Goal: Information Seeking & Learning: Find contact information

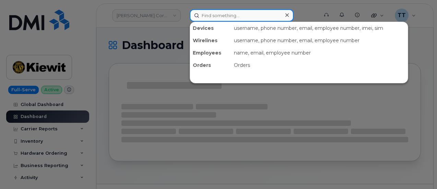
click at [203, 15] on input at bounding box center [242, 15] width 104 height 12
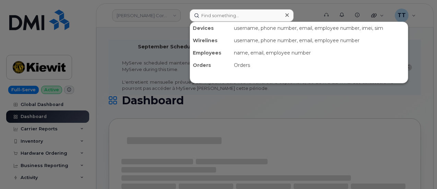
click at [297, 10] on div at bounding box center [218, 94] width 437 height 189
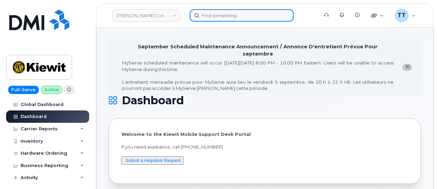
click at [233, 17] on input at bounding box center [242, 15] width 104 height 12
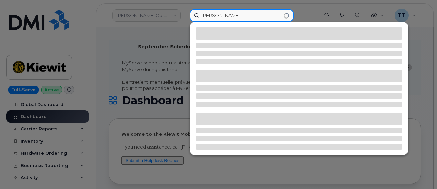
click at [204, 16] on input "shirley" at bounding box center [242, 15] width 104 height 12
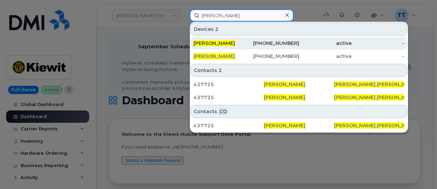
type input "jeremy shirley"
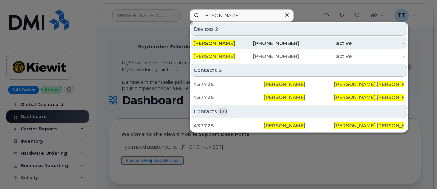
click at [248, 43] on div "720-829-7652" at bounding box center [272, 43] width 53 height 7
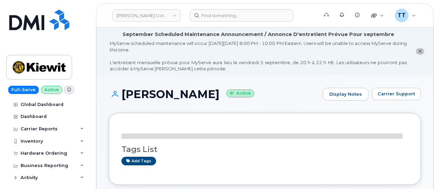
click at [158, 95] on h1 "[PERSON_NAME] Active" at bounding box center [214, 94] width 211 height 12
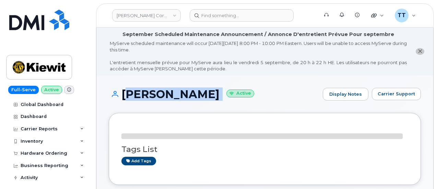
click at [158, 95] on h1 "[PERSON_NAME] Active" at bounding box center [214, 94] width 211 height 12
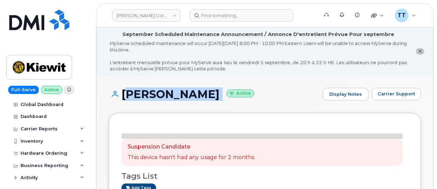
copy h1 "[PERSON_NAME]"
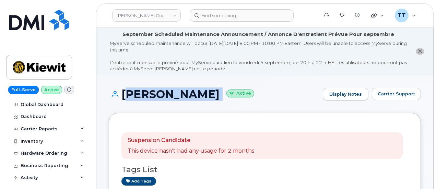
click at [197, 176] on div "Tags List Add tags" at bounding box center [264, 172] width 287 height 26
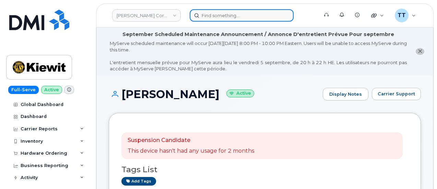
click at [234, 17] on input at bounding box center [242, 15] width 104 height 12
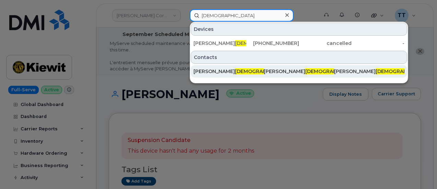
type input "[DEMOGRAPHIC_DATA]"
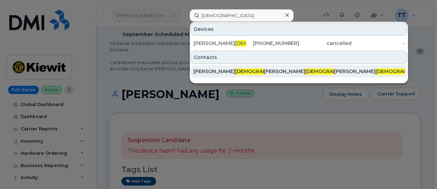
click at [245, 71] on div "[PERSON_NAME] shaiah .[EMAIL_ADDRESS][DOMAIN_NAME]" at bounding box center [228, 71] width 70 height 7
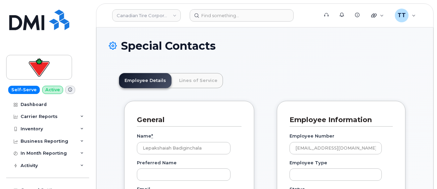
scroll to position [21, 0]
click at [197, 83] on link "Lines of Service" at bounding box center [197, 80] width 49 height 15
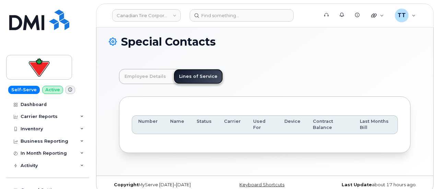
scroll to position [0, 0]
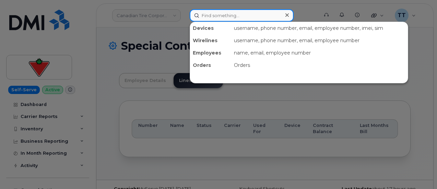
click at [212, 20] on input at bounding box center [242, 15] width 104 height 12
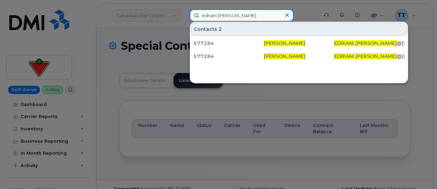
type input "edriani berges"
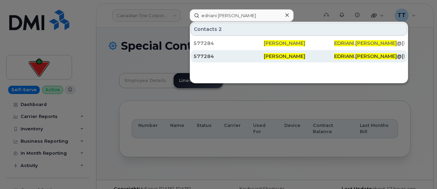
click at [228, 50] on div "577284" at bounding box center [228, 56] width 70 height 12
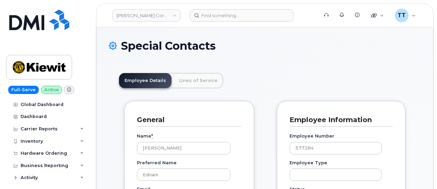
scroll to position [21, 0]
click at [159, 149] on input "Edriani Berges" at bounding box center [184, 148] width 94 height 12
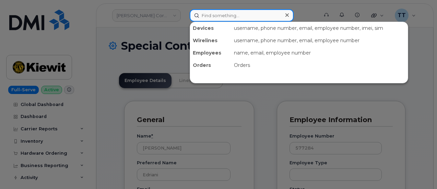
click at [232, 19] on input at bounding box center [242, 15] width 104 height 12
paste input "299960"
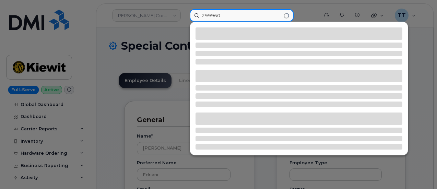
type input "299960"
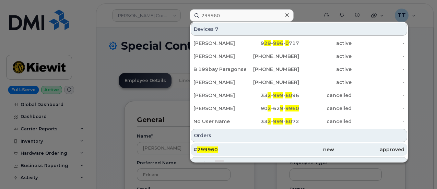
click at [226, 146] on div "# 299960" at bounding box center [228, 149] width 70 height 7
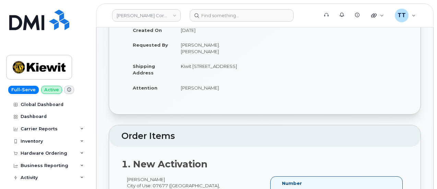
scroll to position [34, 0]
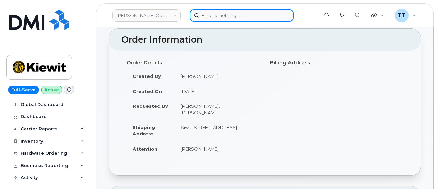
click at [213, 15] on input at bounding box center [242, 15] width 104 height 12
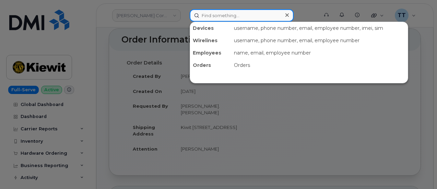
paste input "James Neill III"
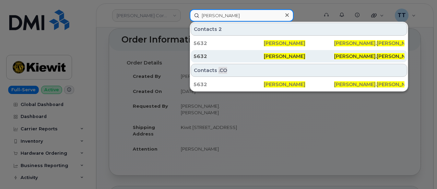
type input "James Neill III"
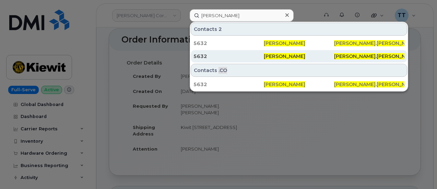
click at [281, 56] on span "James Neill III" at bounding box center [284, 56] width 41 height 6
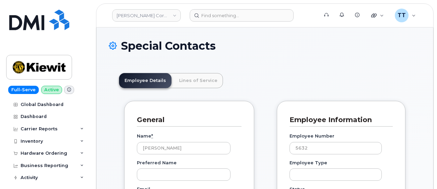
scroll to position [23, 0]
drag, startPoint x: 131, startPoint y: 1, endPoint x: 201, endPoint y: 81, distance: 106.2
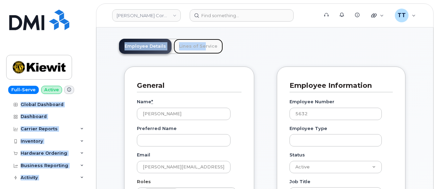
click at [187, 50] on link "Lines of Service" at bounding box center [197, 46] width 49 height 15
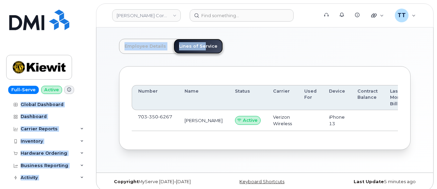
scroll to position [32, 0]
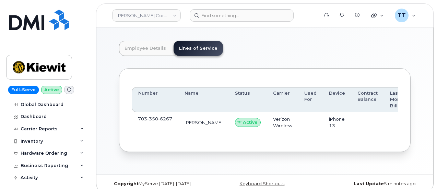
click at [158, 116] on span "6267" at bounding box center [165, 118] width 14 height 5
copy span "703 350 6267"
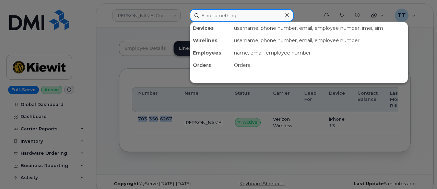
click at [209, 17] on input at bounding box center [242, 15] width 104 height 12
paste input "7033506267"
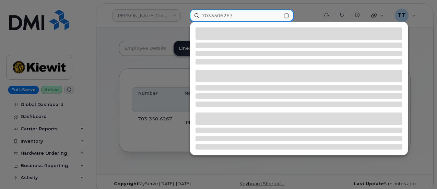
type input "7033506267"
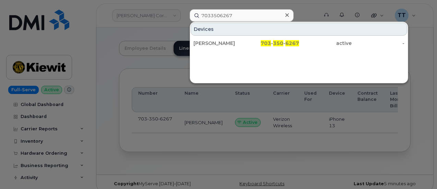
drag, startPoint x: 245, startPoint y: 43, endPoint x: 149, endPoint y: 3, distance: 103.9
click at [245, 43] on div "James Neill" at bounding box center [219, 43] width 53 height 7
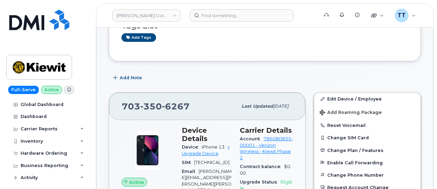
scroll to position [69, 0]
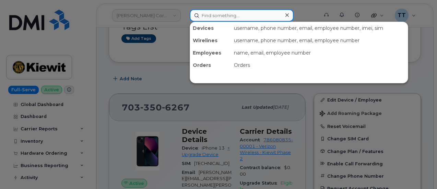
click at [222, 15] on input at bounding box center [242, 15] width 104 height 12
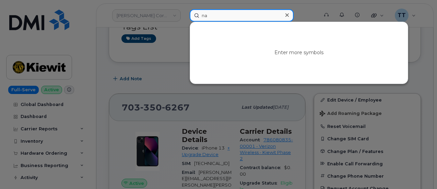
type input "n"
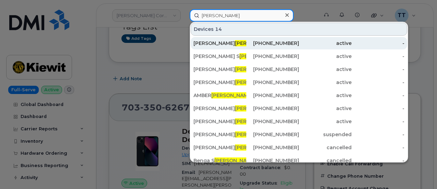
type input "hoye"
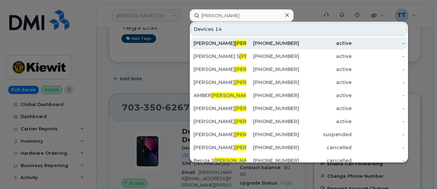
click at [233, 43] on div "NATHAN HOYE" at bounding box center [219, 43] width 53 height 7
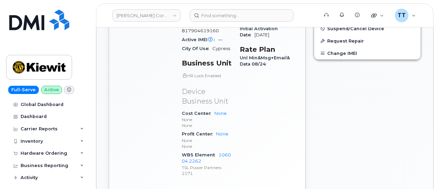
scroll to position [340, 0]
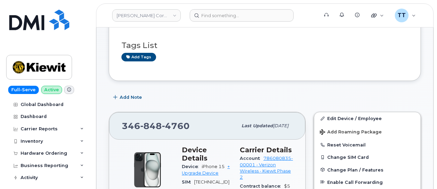
scroll to position [0, 0]
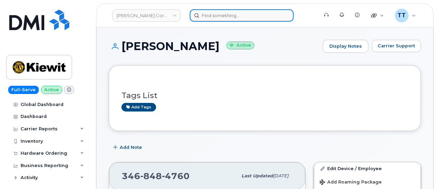
click at [212, 12] on input at bounding box center [242, 15] width 104 height 12
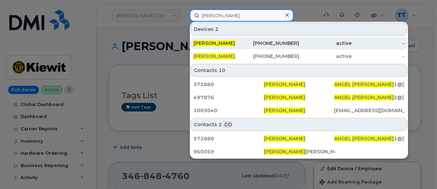
type input "angel ortiz"
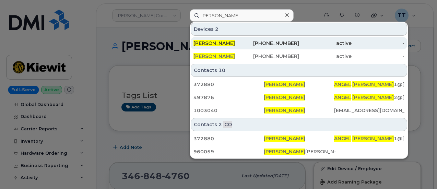
click at [230, 43] on div "Angel Ortiz" at bounding box center [219, 43] width 53 height 7
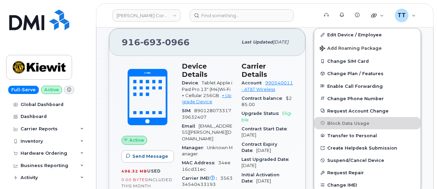
scroll to position [181, 0]
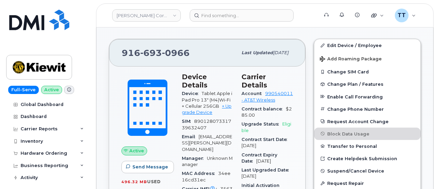
click at [207, 91] on span "Tablet Apple iPad Pro 13" (M4)Wi-Fi + Cellular 256GB" at bounding box center [207, 100] width 50 height 18
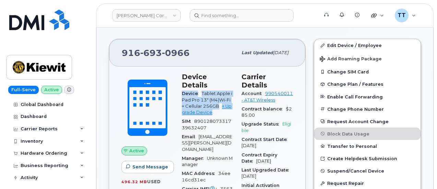
click at [207, 91] on span "Tablet Apple iPad Pro 13" (M4)Wi-Fi + Cellular 256GB" at bounding box center [207, 100] width 50 height 18
copy div "Device Tablet Apple iPad Pro 13" (M4)Wi-Fi + Cellular 256GB + Upgrade Device"
click at [210, 91] on span "Tablet Apple iPad Pro 13" (M4)Wi-Fi + Cellular 256GB" at bounding box center [207, 100] width 50 height 18
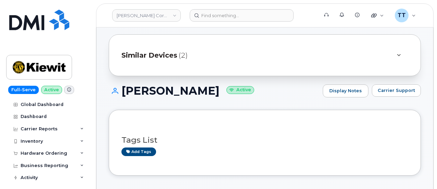
scroll to position [0, 0]
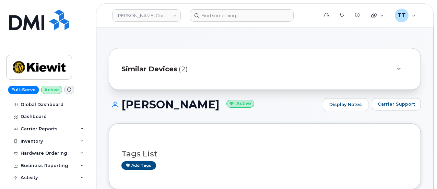
click at [153, 110] on h1 "[PERSON_NAME] Active" at bounding box center [214, 104] width 211 height 12
click at [153, 110] on h1 "Angel Ortiz Active" at bounding box center [214, 104] width 211 height 12
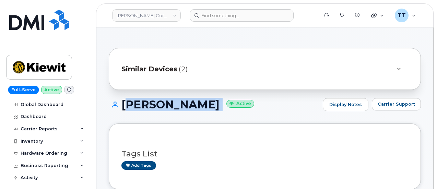
click at [153, 110] on h1 "Angel Ortiz Active" at bounding box center [214, 104] width 211 height 12
copy h1 "[PERSON_NAME]"
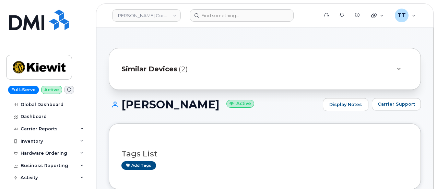
click at [208, 132] on div "Tags List Add tags" at bounding box center [265, 156] width 312 height 66
click at [169, 69] on span "Similar Devices" at bounding box center [149, 69] width 56 height 10
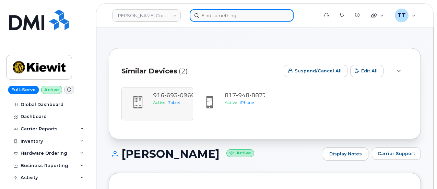
click at [212, 17] on input at bounding box center [242, 15] width 104 height 12
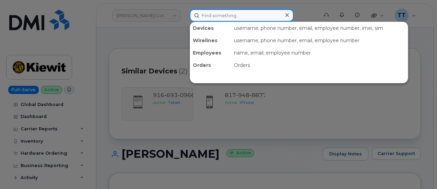
paste input "Angel Ortiz"
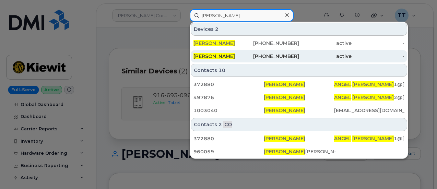
type input "Angel Ortiz"
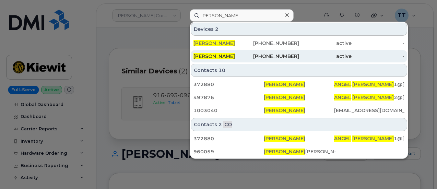
click at [242, 55] on div "ANGEL ORTIZ" at bounding box center [219, 56] width 53 height 7
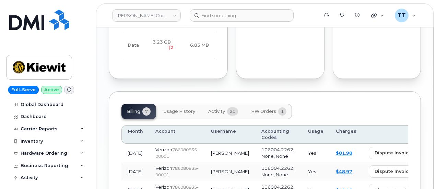
scroll to position [823, 0]
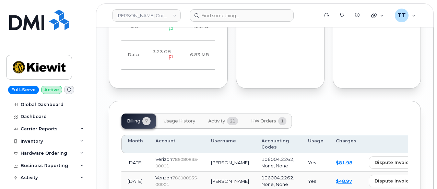
drag, startPoint x: 64, startPoint y: 82, endPoint x: 71, endPoint y: 83, distance: 7.6
click at [64, 82] on div "Full-Serve Active Global Dashboard Dashboard Carrier Reports Monthly Billing Da…" at bounding box center [46, 94] width 93 height 189
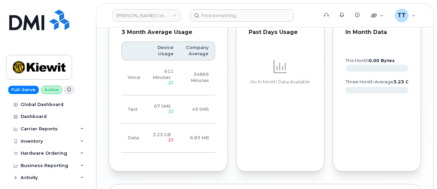
scroll to position [686, 0]
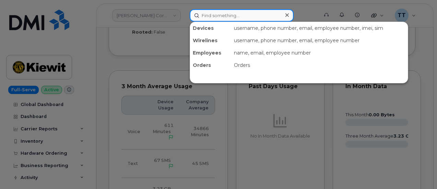
click at [217, 18] on input at bounding box center [242, 15] width 104 height 12
paste input "353449080936372"
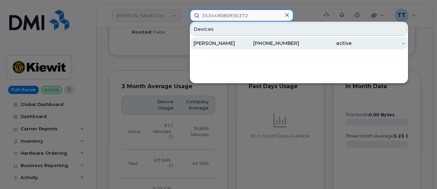
type input "353449080936372"
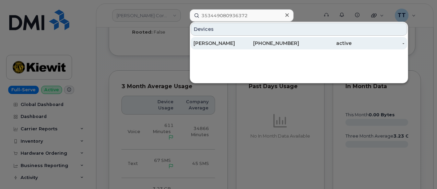
click at [251, 43] on div "470-728-2635" at bounding box center [272, 43] width 53 height 7
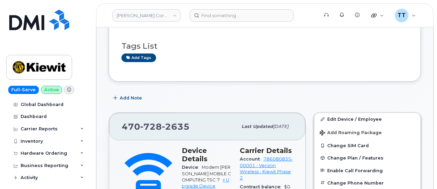
scroll to position [127, 0]
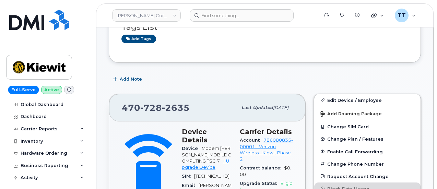
click at [136, 106] on span "[PHONE_NUMBER]" at bounding box center [156, 108] width 68 height 10
copy span "[PHONE_NUMBER]"
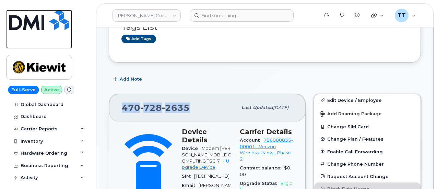
click at [51, 34] on link at bounding box center [39, 29] width 66 height 39
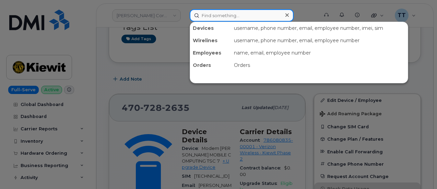
click at [226, 15] on input at bounding box center [242, 15] width 104 height 12
paste input "940-281-9705"
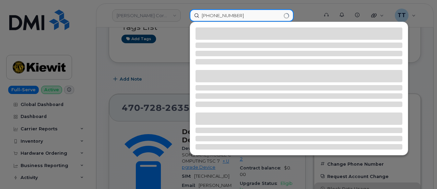
type input "940-281-9705"
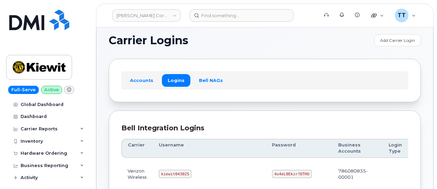
scroll to position [69, 0]
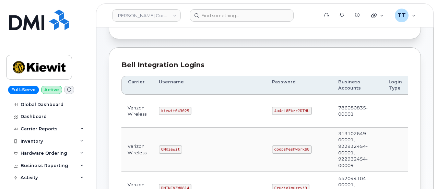
click at [173, 109] on code "kiewit043025" at bounding box center [175, 111] width 33 height 8
copy code "kiewit043025"
click at [272, 111] on code "4u4eL8Ekzr?DTHU" at bounding box center [292, 111] width 40 height 8
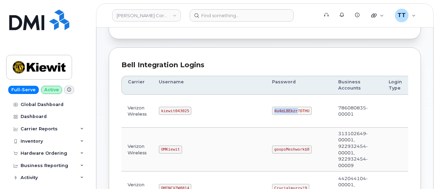
click at [272, 111] on code "4u4eL8Ekzr?DTHU" at bounding box center [292, 111] width 40 height 8
copy code "4u4eL8Ekzr?DTHU"
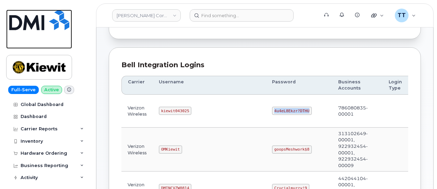
drag, startPoint x: 37, startPoint y: 43, endPoint x: 149, endPoint y: 86, distance: 120.0
click at [37, 43] on link at bounding box center [39, 29] width 66 height 39
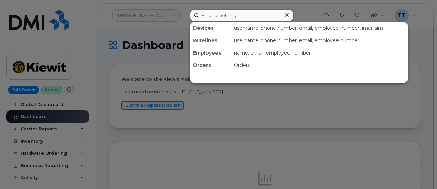
click at [236, 16] on input at bounding box center [242, 15] width 104 height 12
paste input "940-281-9705"
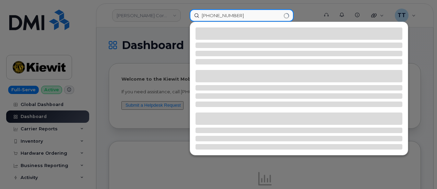
type input "940-281-9705"
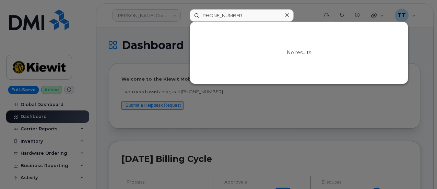
drag, startPoint x: 39, startPoint y: 35, endPoint x: 71, endPoint y: 39, distance: 32.4
click at [39, 36] on div at bounding box center [218, 94] width 437 height 189
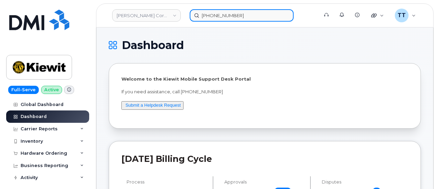
click at [223, 16] on input "940-281-9705" at bounding box center [242, 15] width 104 height 12
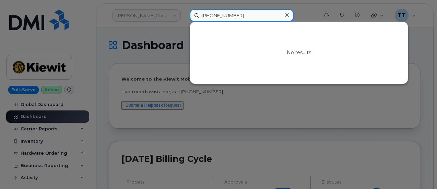
click at [223, 16] on input "940-281-9705" at bounding box center [242, 15] width 104 height 12
paste input "972-515-6405"
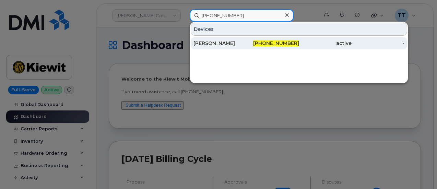
type input "972-515-6405"
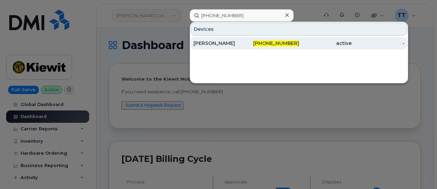
click at [237, 42] on div "CHRISTINA CHAPA" at bounding box center [219, 43] width 53 height 7
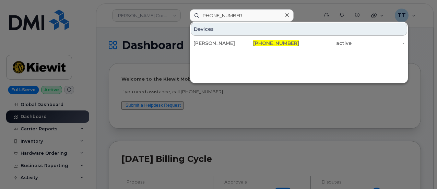
click at [61, 42] on div at bounding box center [218, 94] width 437 height 189
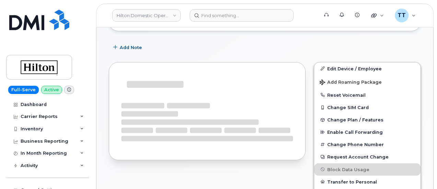
scroll to position [123, 0]
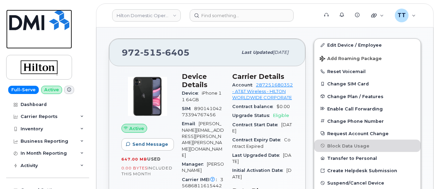
drag, startPoint x: 47, startPoint y: 35, endPoint x: 67, endPoint y: 49, distance: 23.6
click at [47, 35] on link at bounding box center [39, 29] width 66 height 39
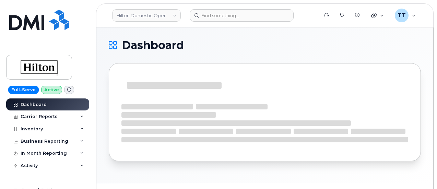
click at [78, 29] on div "Full-Serve Active Dashboard Carrier Reports Monthly Billing Data Daily Data Poo…" at bounding box center [46, 94] width 93 height 189
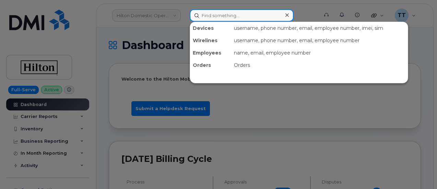
paste input "357719288076973"
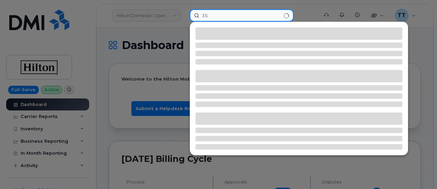
type input "3"
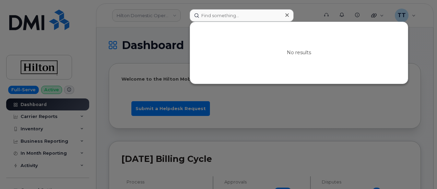
drag, startPoint x: 61, startPoint y: 37, endPoint x: 173, endPoint y: 9, distance: 115.9
click at [61, 37] on div at bounding box center [218, 94] width 437 height 189
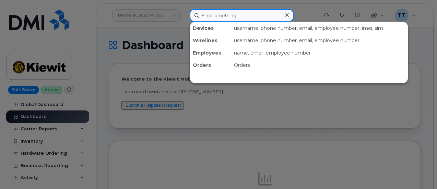
click at [224, 15] on input at bounding box center [242, 15] width 104 height 12
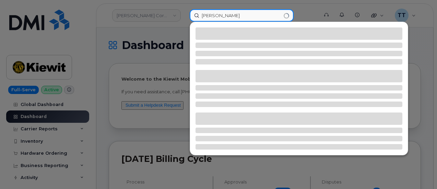
click at [240, 16] on input "Kristina ch" at bounding box center [242, 15] width 104 height 12
type input "K"
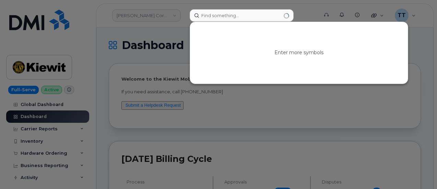
click at [105, 38] on div at bounding box center [218, 94] width 437 height 189
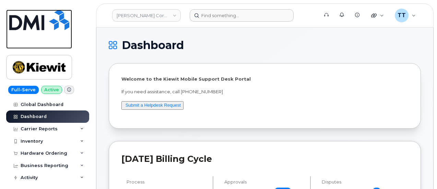
drag, startPoint x: 48, startPoint y: 38, endPoint x: 247, endPoint y: 37, distance: 199.2
click at [48, 38] on link at bounding box center [39, 29] width 66 height 39
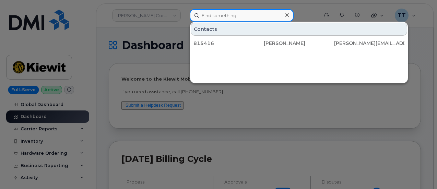
click at [225, 14] on input at bounding box center [242, 15] width 104 height 12
paste input "940-281-9705"
type input "940-281-9705"
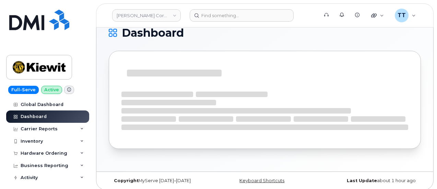
scroll to position [16, 0]
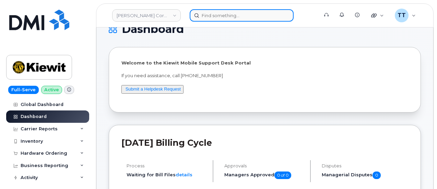
click at [219, 16] on input at bounding box center [242, 15] width 104 height 12
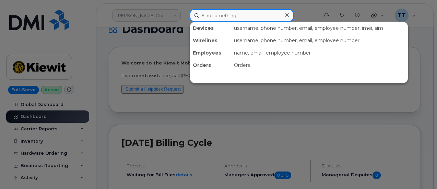
paste input "[PHONE_NUMBER]"
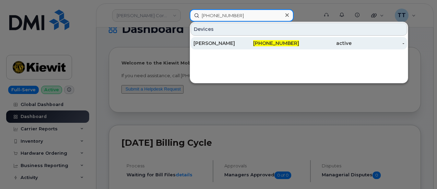
type input "[PHONE_NUMBER]"
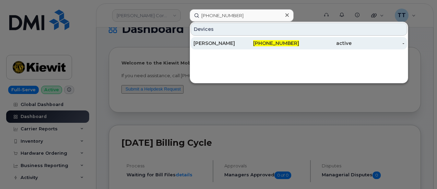
click at [231, 41] on div "[PERSON_NAME]" at bounding box center [219, 43] width 53 height 7
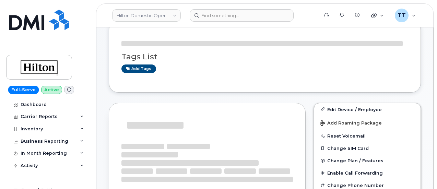
scroll to position [69, 0]
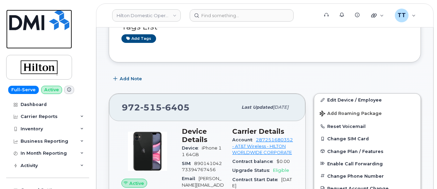
drag, startPoint x: 31, startPoint y: 22, endPoint x: 39, endPoint y: 2, distance: 21.8
click at [31, 22] on img at bounding box center [39, 20] width 60 height 21
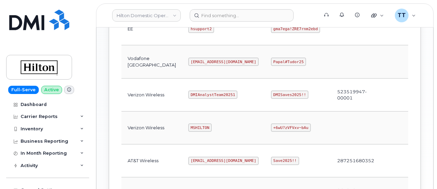
scroll to position [452, 0]
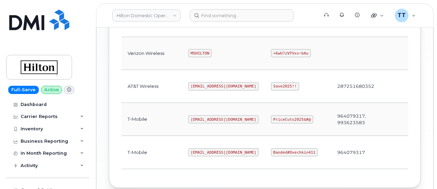
click at [331, 80] on td "287251680352" at bounding box center [355, 86] width 49 height 33
copy td "287251680352"
click at [331, 92] on td "287251680352" at bounding box center [355, 86] width 49 height 33
click at [197, 82] on code "[EMAIL_ADDRESS][DOMAIN_NAME]" at bounding box center [223, 86] width 70 height 8
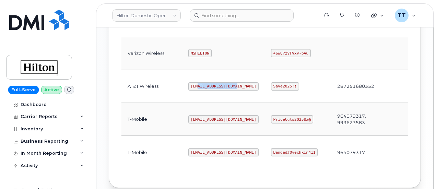
click at [196, 82] on code "ms-invoiceprocessing@dminc.com" at bounding box center [223, 86] width 70 height 8
copy code "ms-invoiceprocessing@dminc.com"
click at [210, 93] on td "ms-invoiceprocessing@dminc.com" at bounding box center [223, 86] width 83 height 33
click at [188, 82] on code "ms-invoiceprocessing@dminc.com" at bounding box center [223, 86] width 70 height 8
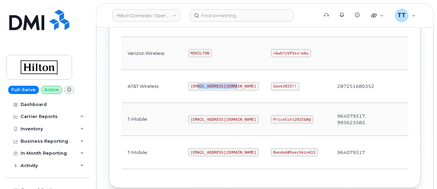
click at [188, 82] on code "ms-invoiceprocessing@dminc.com" at bounding box center [223, 86] width 70 height 8
copy code "ms-invoiceprocessing@dminc.com"
click at [271, 82] on code "Save2025!!" at bounding box center [285, 86] width 28 height 8
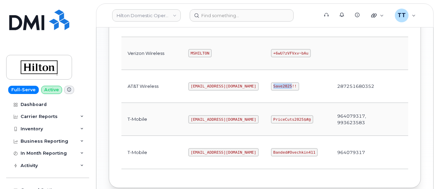
click at [271, 82] on code "Save2025!!" at bounding box center [285, 86] width 28 height 8
copy code "Save2025!!"
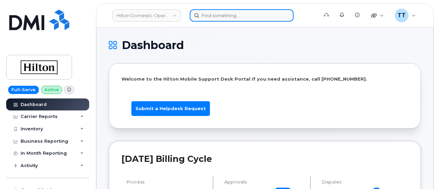
click at [220, 16] on input at bounding box center [242, 15] width 104 height 12
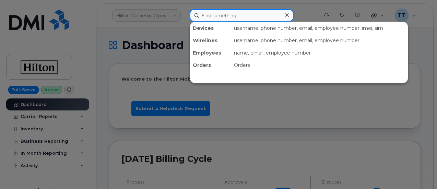
paste input "[PHONE_NUMBER]"
type input "[PHONE_NUMBER]"
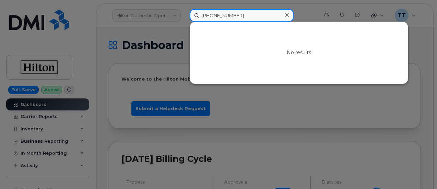
drag, startPoint x: 243, startPoint y: 15, endPoint x: 190, endPoint y: 15, distance: 53.5
click at [190, 15] on input "[PHONE_NUMBER]" at bounding box center [242, 15] width 104 height 12
click at [230, 16] on input at bounding box center [242, 15] width 104 height 12
paste input "[PERSON_NAME]"
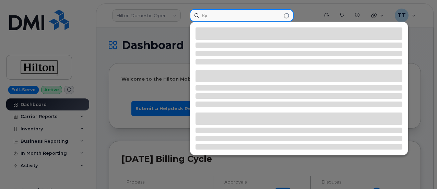
type input "K"
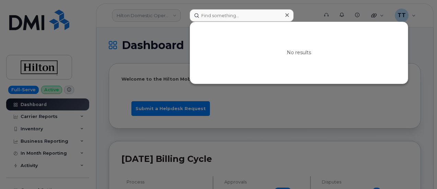
drag, startPoint x: 128, startPoint y: 35, endPoint x: 132, endPoint y: 30, distance: 6.7
click at [128, 36] on div at bounding box center [218, 94] width 437 height 189
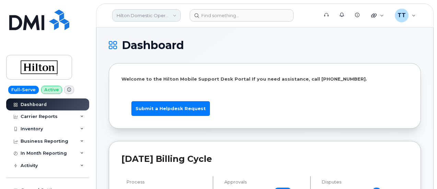
click at [140, 13] on link "Hilton Domestic Operating Company Inc" at bounding box center [146, 15] width 69 height 12
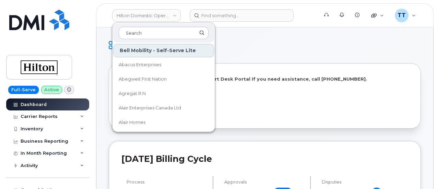
click at [88, 46] on div "Full-Serve Active Dashboard Carrier Reports Monthly Billing Data Daily Data Poo…" at bounding box center [46, 94] width 93 height 189
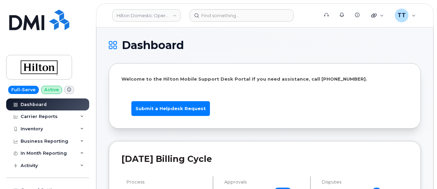
click at [137, 22] on header "Hilton Domestic Operating Company Inc Support Alerts Knowledge Base Quicklinks …" at bounding box center [264, 15] width 337 height 24
click at [139, 19] on link "Hilton Domestic Operating Company Inc" at bounding box center [146, 15] width 69 height 12
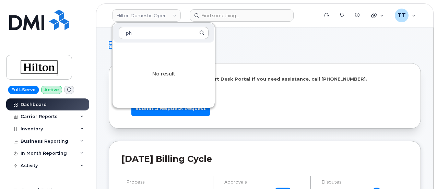
type input "p"
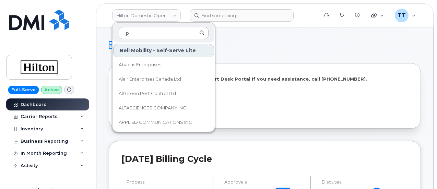
type input "ph"
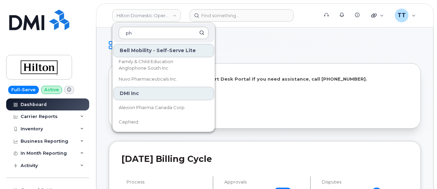
click at [146, 37] on input "ph" at bounding box center [164, 33] width 90 height 12
